Goal: Task Accomplishment & Management: Complete application form

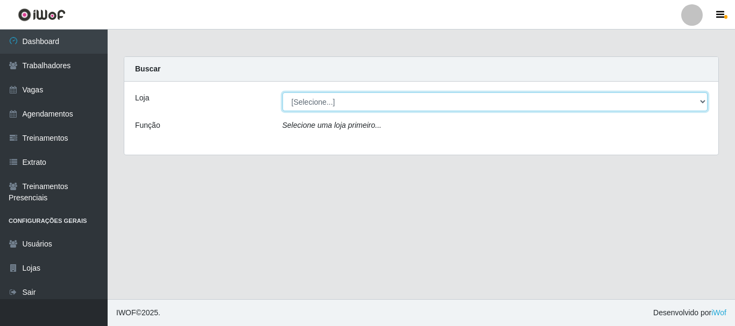
click at [297, 106] on select "[Selecione...] [PERSON_NAME]" at bounding box center [494, 102] width 425 height 19
select select "230"
click at [282, 93] on select "[Selecione...] [PERSON_NAME]" at bounding box center [494, 102] width 425 height 19
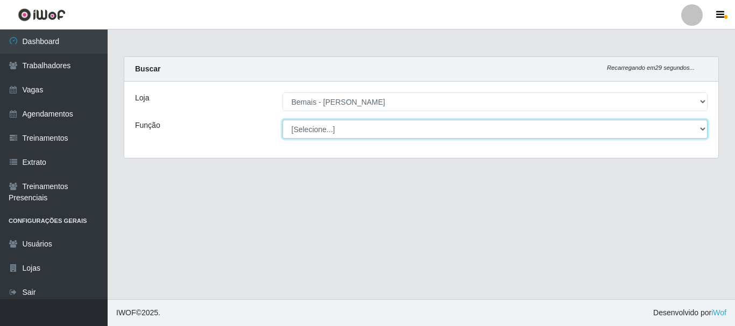
click at [308, 132] on select "[Selecione...] ASG ASG + ASG ++ Auxiliar de Depósito Auxiliar de Depósito + Aux…" at bounding box center [494, 129] width 425 height 19
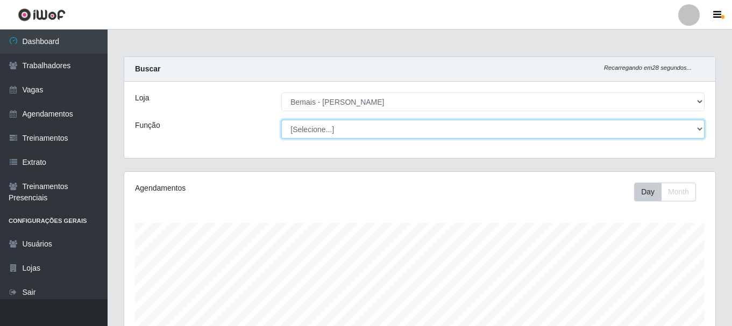
scroll to position [223, 591]
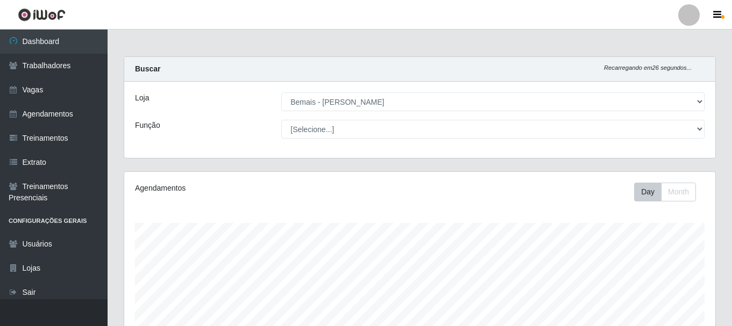
click at [209, 156] on div "Loja [Selecione...] Bemais - [PERSON_NAME] Função [Selecione...] ASG ASG + ASG …" at bounding box center [419, 120] width 591 height 76
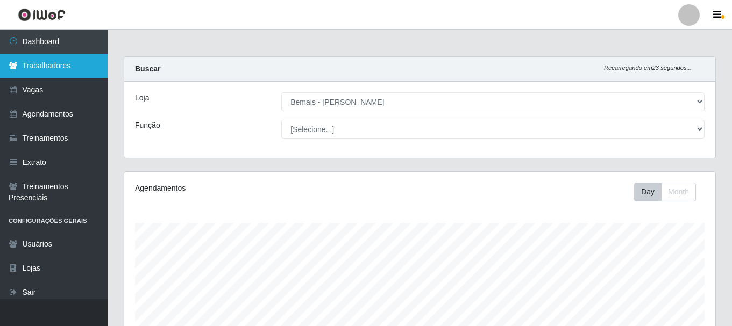
click at [66, 72] on link "Trabalhadores" at bounding box center [54, 66] width 108 height 24
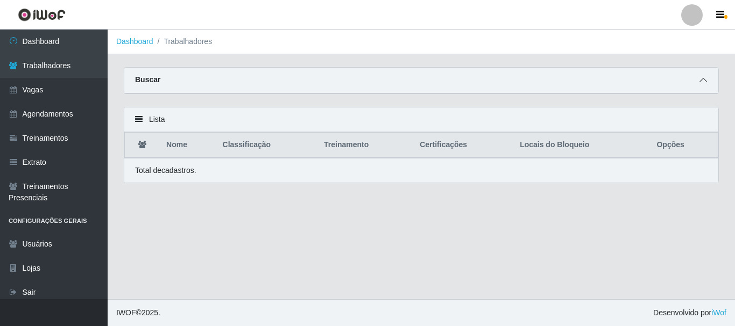
click at [705, 79] on icon at bounding box center [703, 80] width 8 height 8
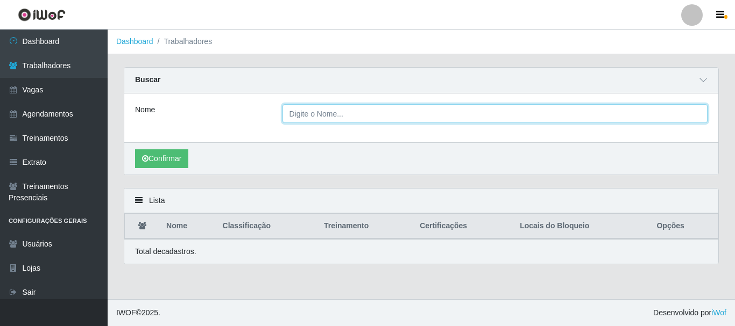
click at [327, 116] on input "Nome" at bounding box center [494, 113] width 425 height 19
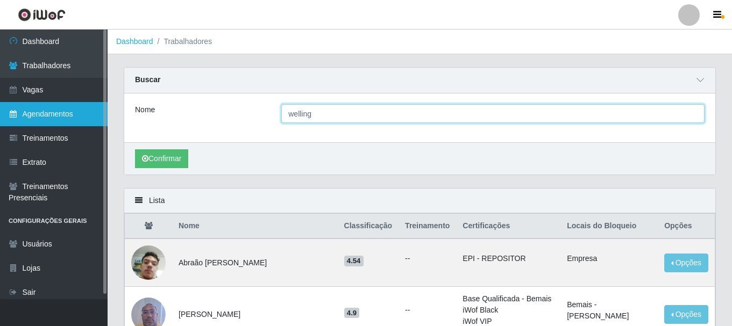
type input "welling"
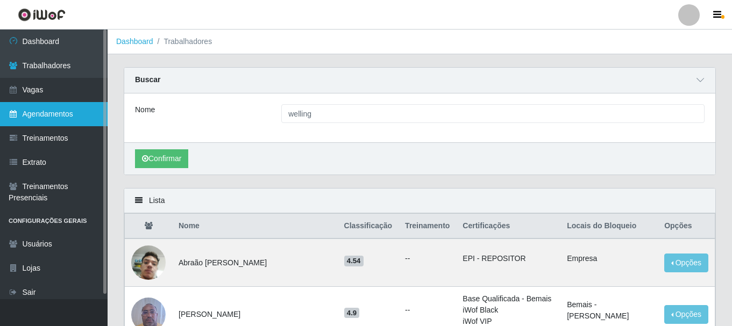
click at [8, 117] on link "Agendamentos" at bounding box center [54, 114] width 108 height 24
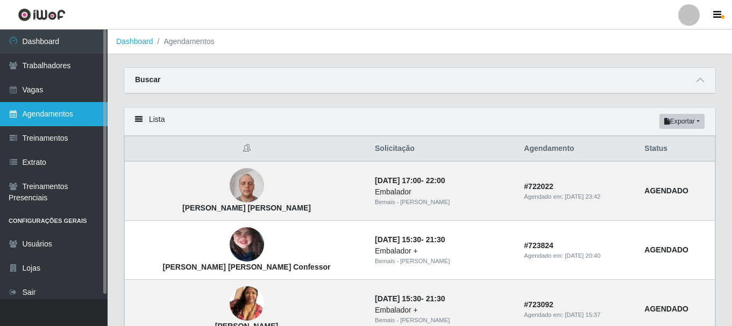
click at [47, 119] on link "Agendamentos" at bounding box center [54, 114] width 108 height 24
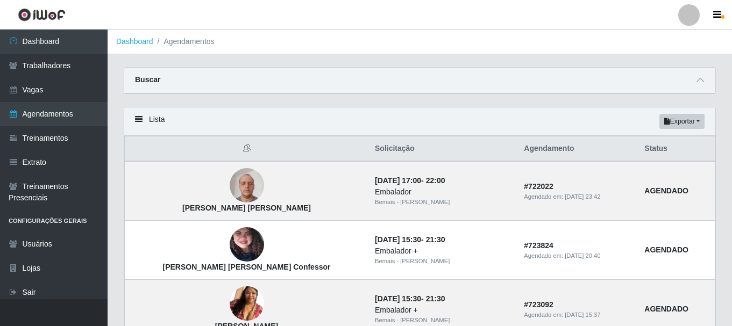
click at [694, 87] on div "Buscar" at bounding box center [419, 81] width 591 height 26
click at [706, 75] on div at bounding box center [700, 80] width 13 height 12
click at [696, 87] on span at bounding box center [700, 80] width 13 height 12
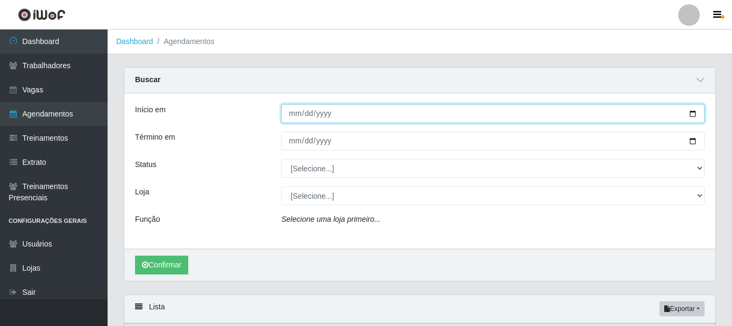
click at [291, 112] on input "Início em" at bounding box center [492, 113] width 423 height 19
type input "[DATE]"
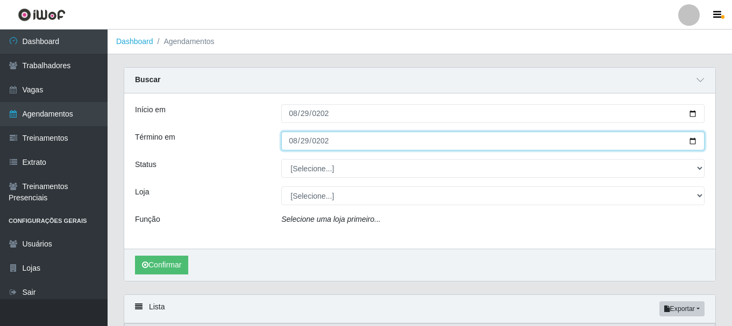
type input "[DATE]"
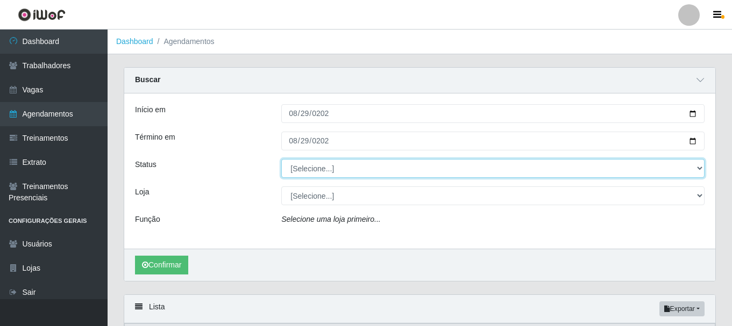
click at [400, 173] on select "[Selecione...] AGENDADO AGUARDANDO LIBERAR EM ANDAMENTO EM REVISÃO FINALIZADO C…" at bounding box center [492, 168] width 423 height 19
select select "AGENDADO"
click at [281, 160] on select "[Selecione...] AGENDADO AGUARDANDO LIBERAR EM ANDAMENTO EM REVISÃO FINALIZADO C…" at bounding box center [492, 168] width 423 height 19
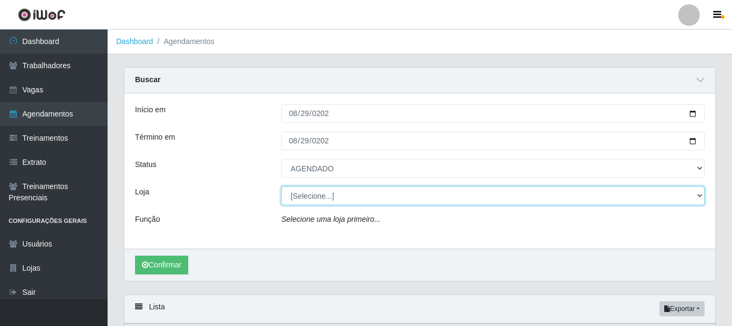
click at [299, 191] on select "[Selecione...] [PERSON_NAME]" at bounding box center [492, 196] width 423 height 19
click at [281, 187] on select "[Selecione...] [PERSON_NAME]" at bounding box center [492, 196] width 423 height 19
click at [298, 202] on select "[Selecione...] [PERSON_NAME]" at bounding box center [492, 196] width 423 height 19
select select "230"
click at [281, 187] on select "[Selecione...] [PERSON_NAME]" at bounding box center [492, 196] width 423 height 19
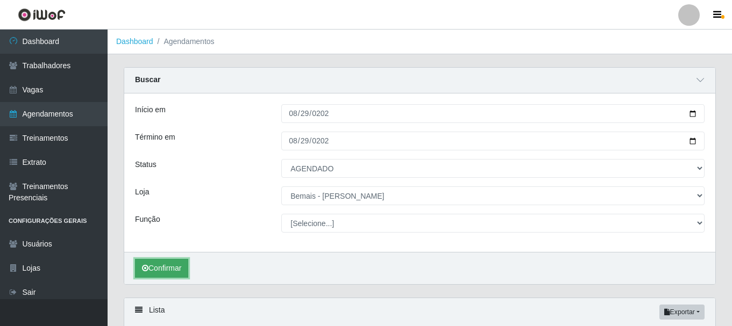
click at [172, 260] on button "Confirmar" at bounding box center [161, 268] width 53 height 19
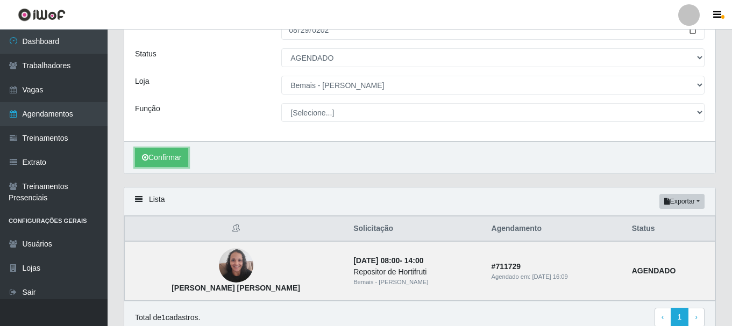
scroll to position [52, 0]
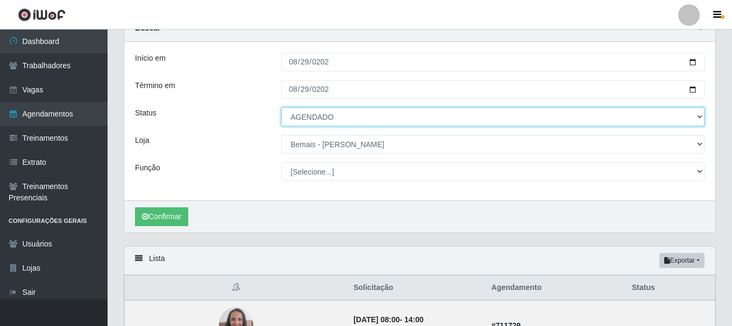
click at [360, 113] on select "[Selecione...] AGENDADO AGUARDANDO LIBERAR EM ANDAMENTO EM REVISÃO FINALIZADO C…" at bounding box center [492, 117] width 423 height 19
select select "[Selecione...]"
click at [281, 108] on select "[Selecione...] AGENDADO AGUARDANDO LIBERAR EM ANDAMENTO EM REVISÃO FINALIZADO C…" at bounding box center [492, 117] width 423 height 19
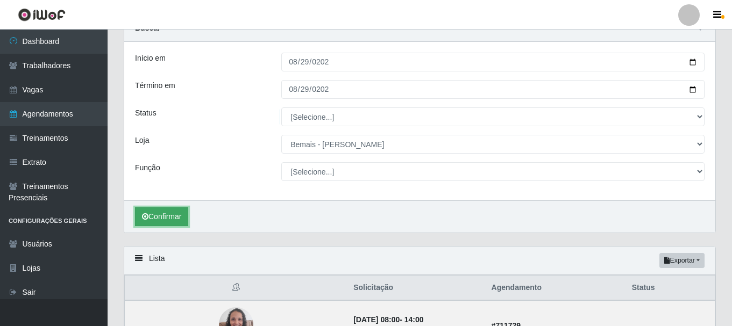
click at [162, 217] on button "Confirmar" at bounding box center [161, 217] width 53 height 19
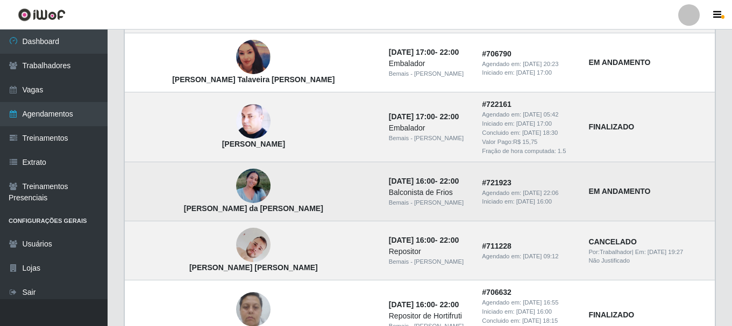
scroll to position [858, 0]
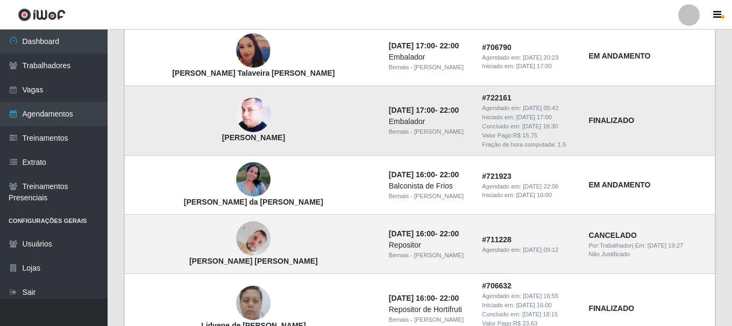
drag, startPoint x: 274, startPoint y: 139, endPoint x: 166, endPoint y: 148, distance: 109.1
click at [166, 148] on td "[PERSON_NAME]" at bounding box center [254, 121] width 258 height 70
copy strong "[PERSON_NAME]"
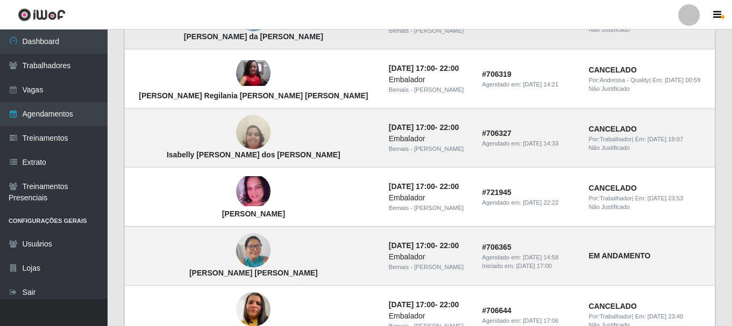
scroll to position [213, 0]
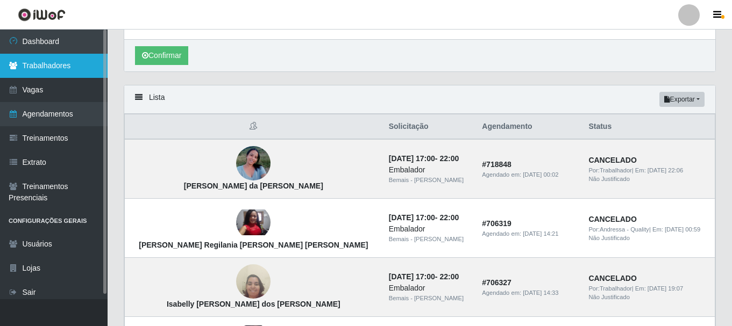
click at [52, 74] on link "Trabalhadores" at bounding box center [54, 66] width 108 height 24
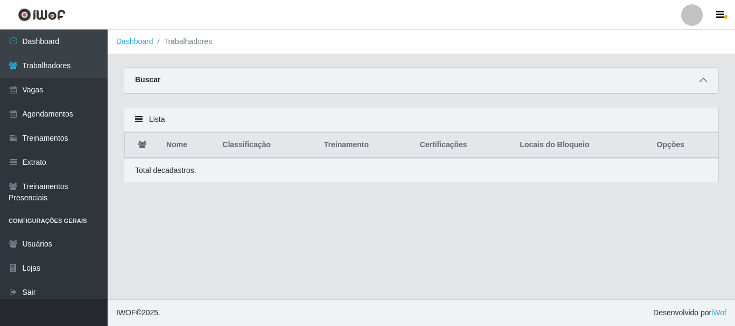
click at [705, 80] on icon at bounding box center [703, 80] width 8 height 8
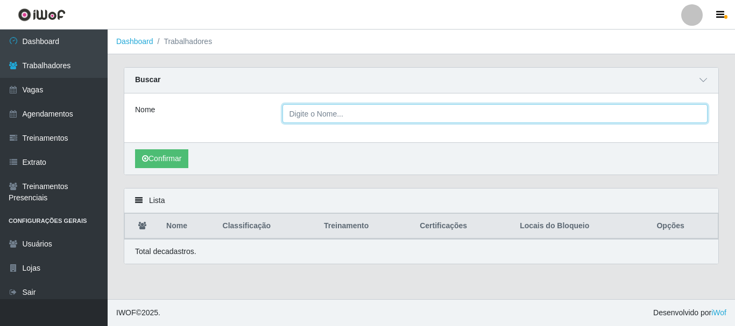
click at [509, 118] on input "Nome" at bounding box center [494, 113] width 425 height 19
type input "c"
paste input "[PERSON_NAME]"
type input "[PERSON_NAME]"
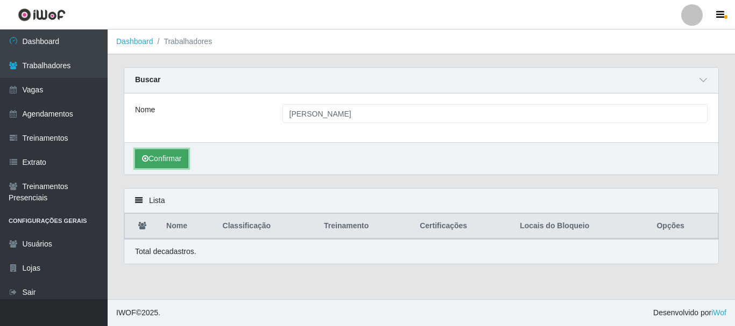
click at [180, 157] on button "Confirmar" at bounding box center [161, 159] width 53 height 19
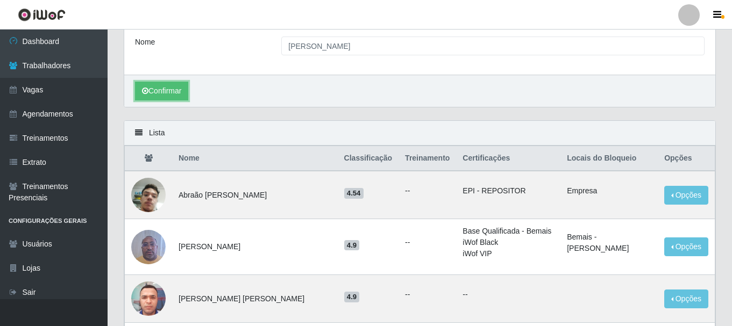
scroll to position [54, 0]
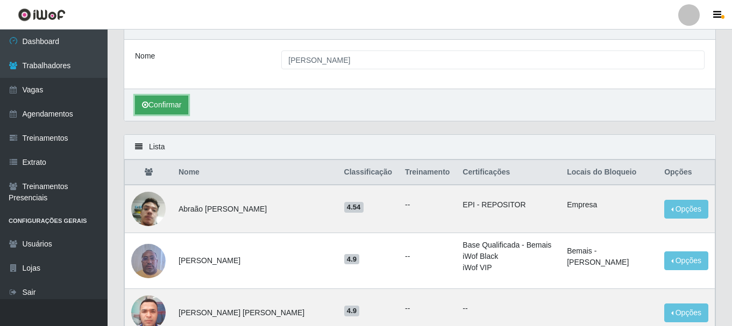
click at [173, 113] on button "Confirmar" at bounding box center [161, 105] width 53 height 19
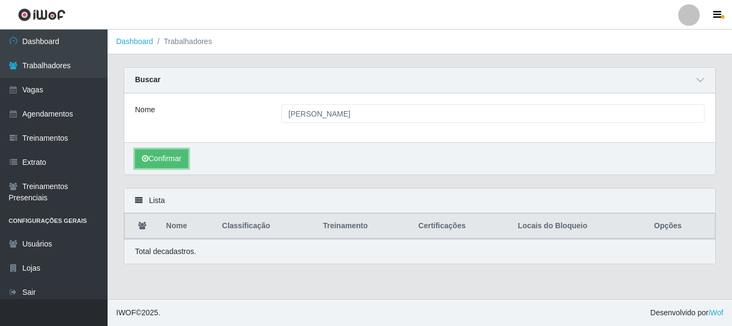
scroll to position [0, 0]
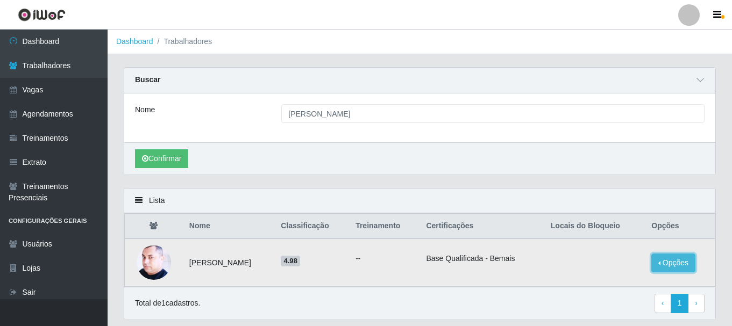
click at [666, 263] on button "Opções" at bounding box center [673, 263] width 44 height 19
click at [152, 267] on img at bounding box center [154, 262] width 34 height 43
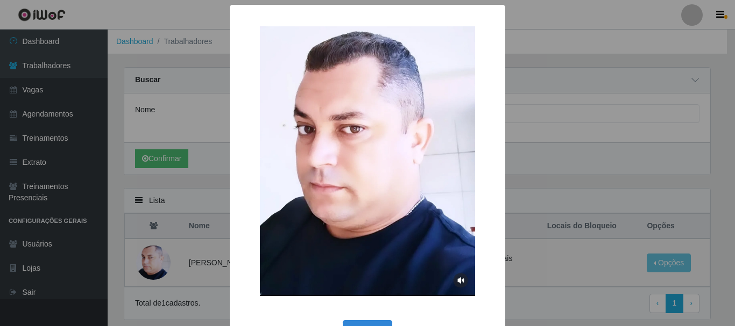
click at [694, 163] on div "× OK Cancel" at bounding box center [367, 163] width 735 height 326
